Goal: Find specific page/section: Find specific page/section

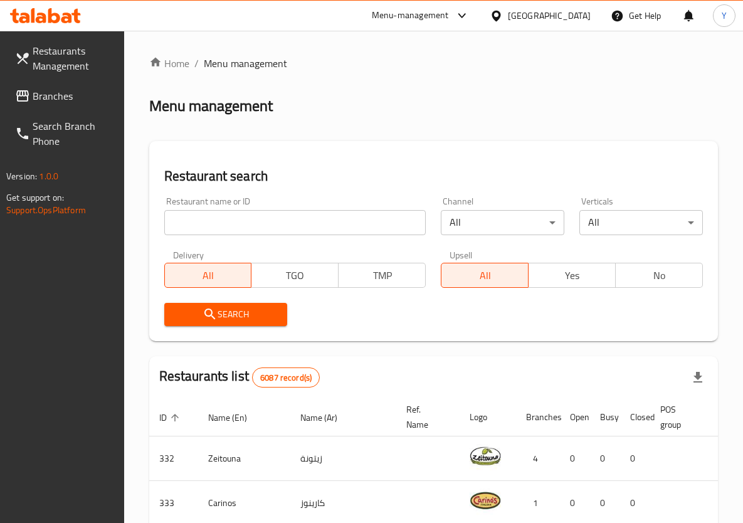
click at [201, 229] on input "search" at bounding box center [295, 222] width 262 height 25
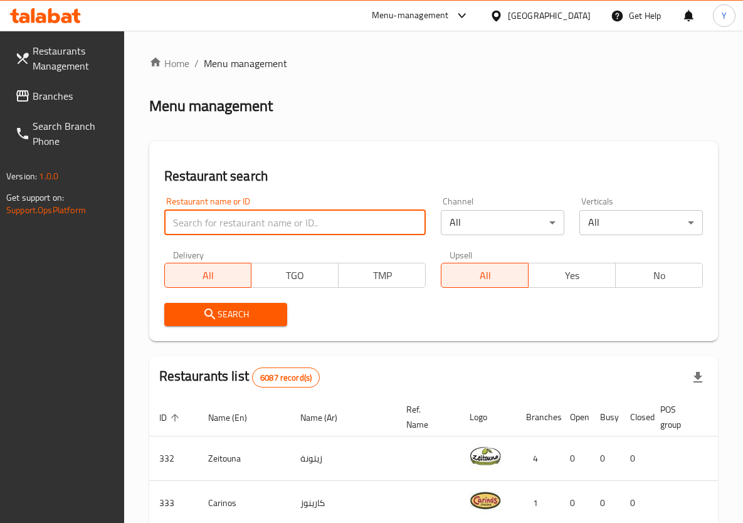
click at [561, 14] on div "[GEOGRAPHIC_DATA]" at bounding box center [549, 16] width 83 height 14
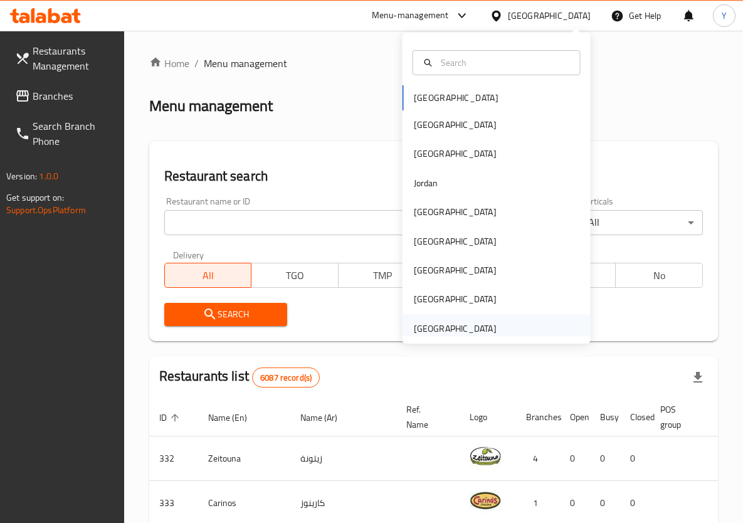
click at [440, 330] on div "[GEOGRAPHIC_DATA]" at bounding box center [455, 329] width 83 height 14
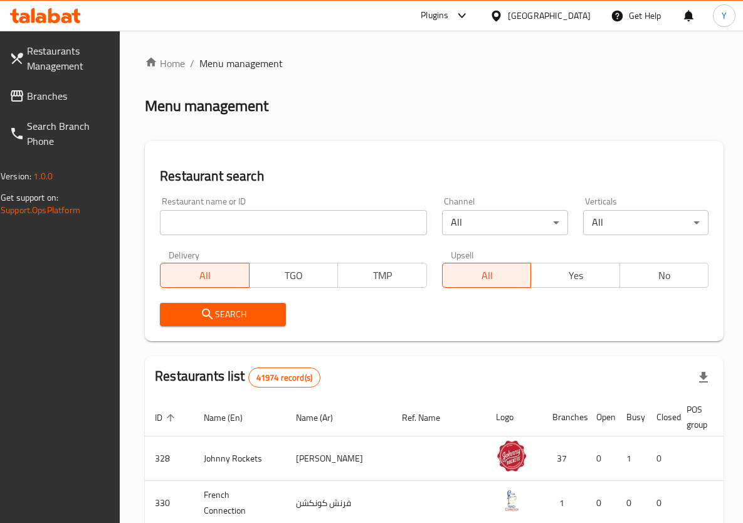
click at [234, 235] on div "Restaurant name or ID Restaurant name or ID" at bounding box center [293, 215] width 282 height 53
click at [234, 229] on input "search" at bounding box center [293, 222] width 267 height 25
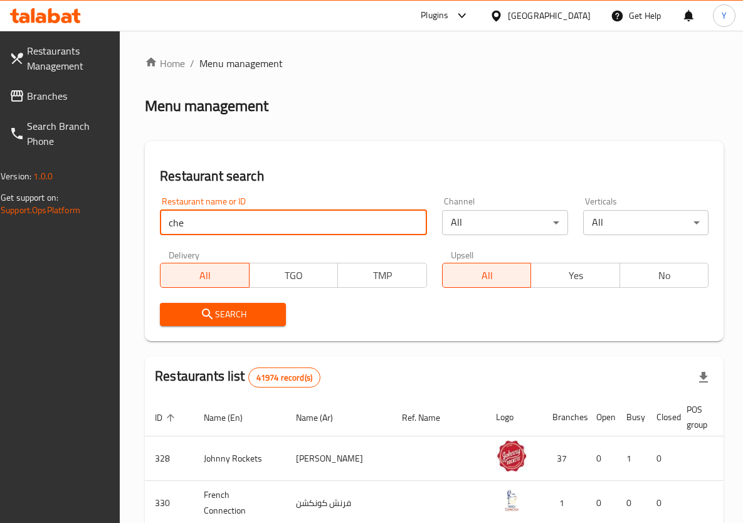
type input "che"
click button "Search" at bounding box center [223, 314] width 126 height 23
